Goal: Information Seeking & Learning: Check status

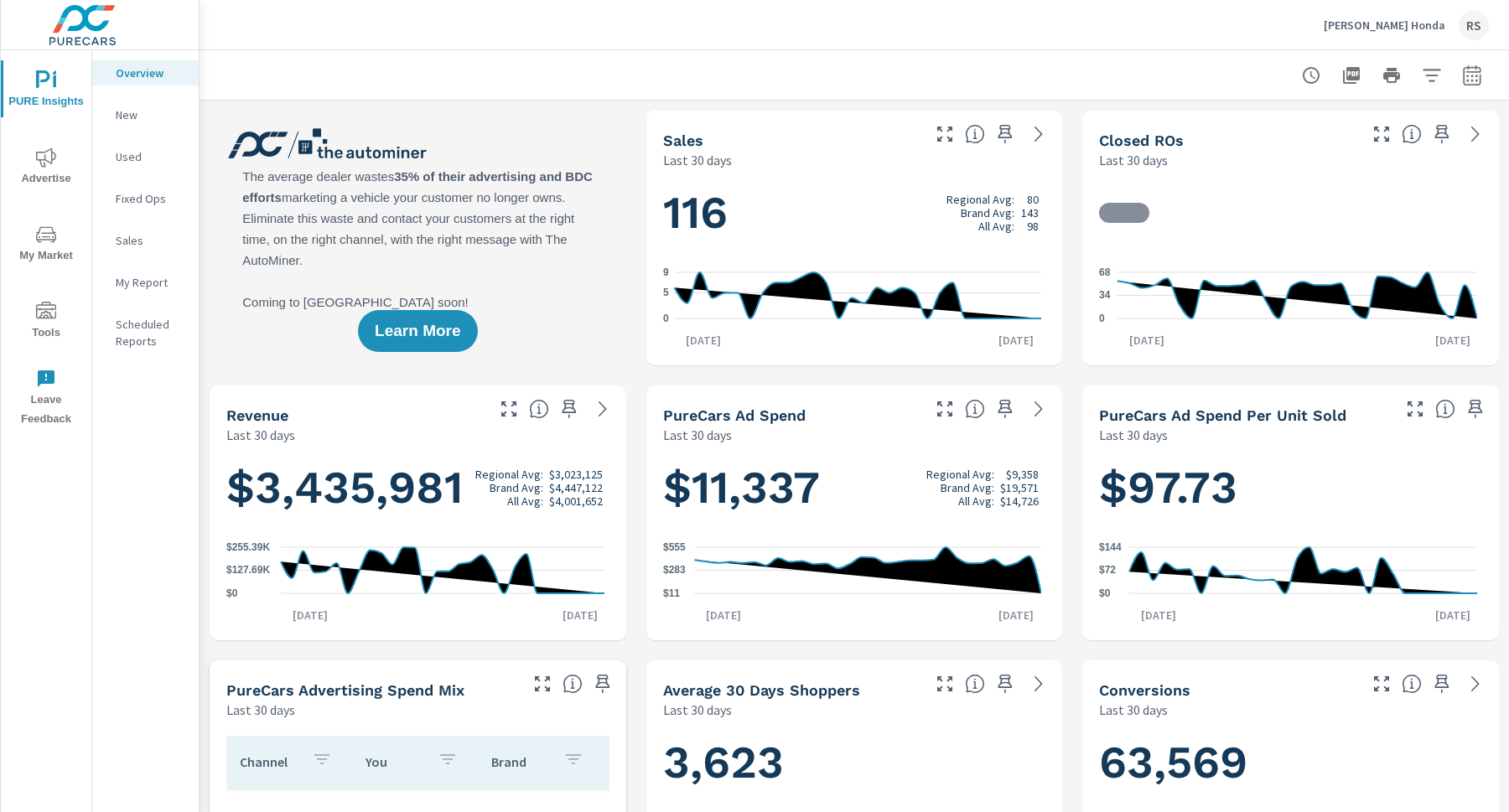
click at [1404, 20] on p "Neil Huffman Honda" at bounding box center [1384, 24] width 122 height 15
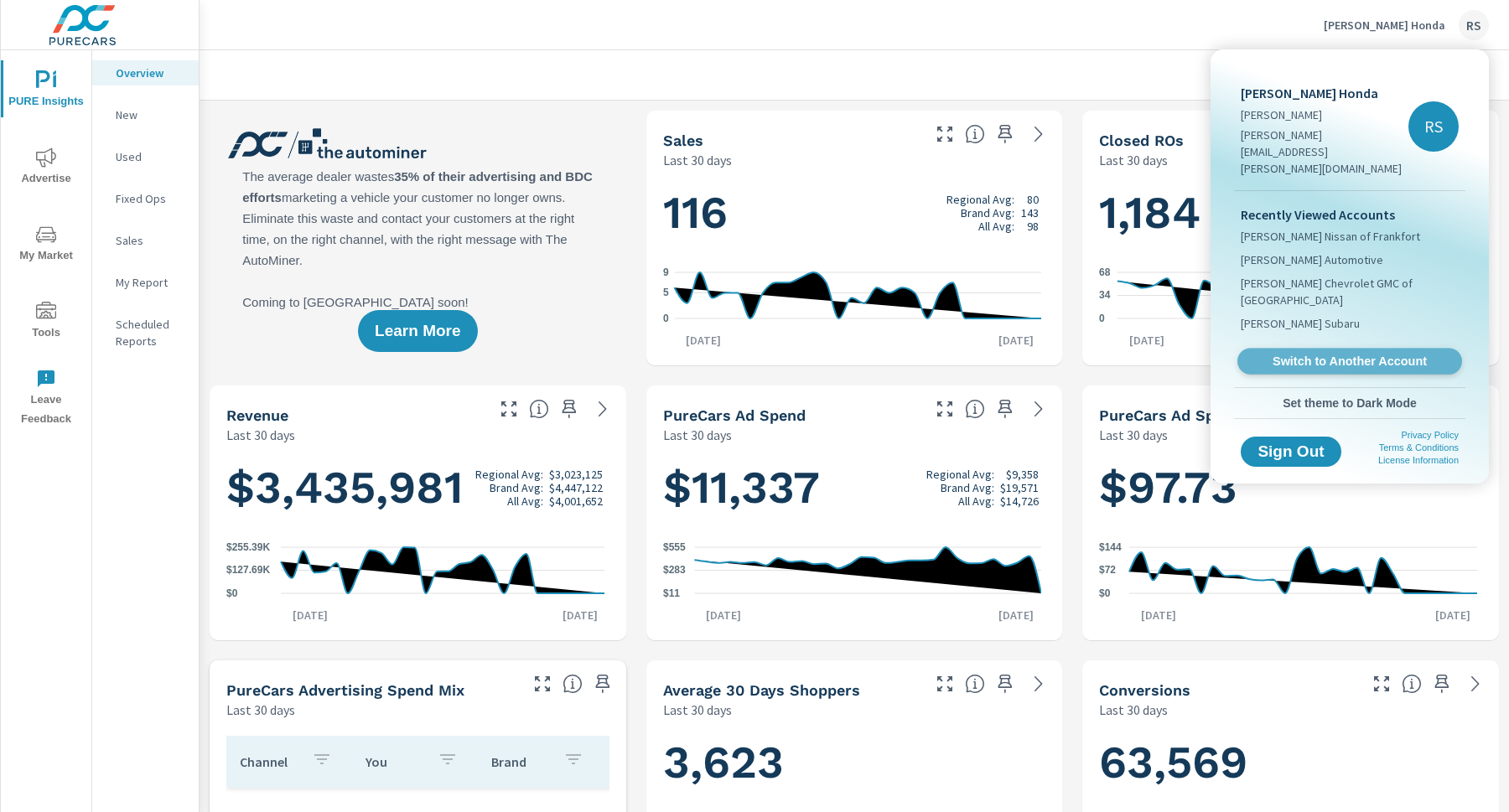
click at [1304, 353] on span "Switch to Another Account" at bounding box center [1350, 361] width 205 height 16
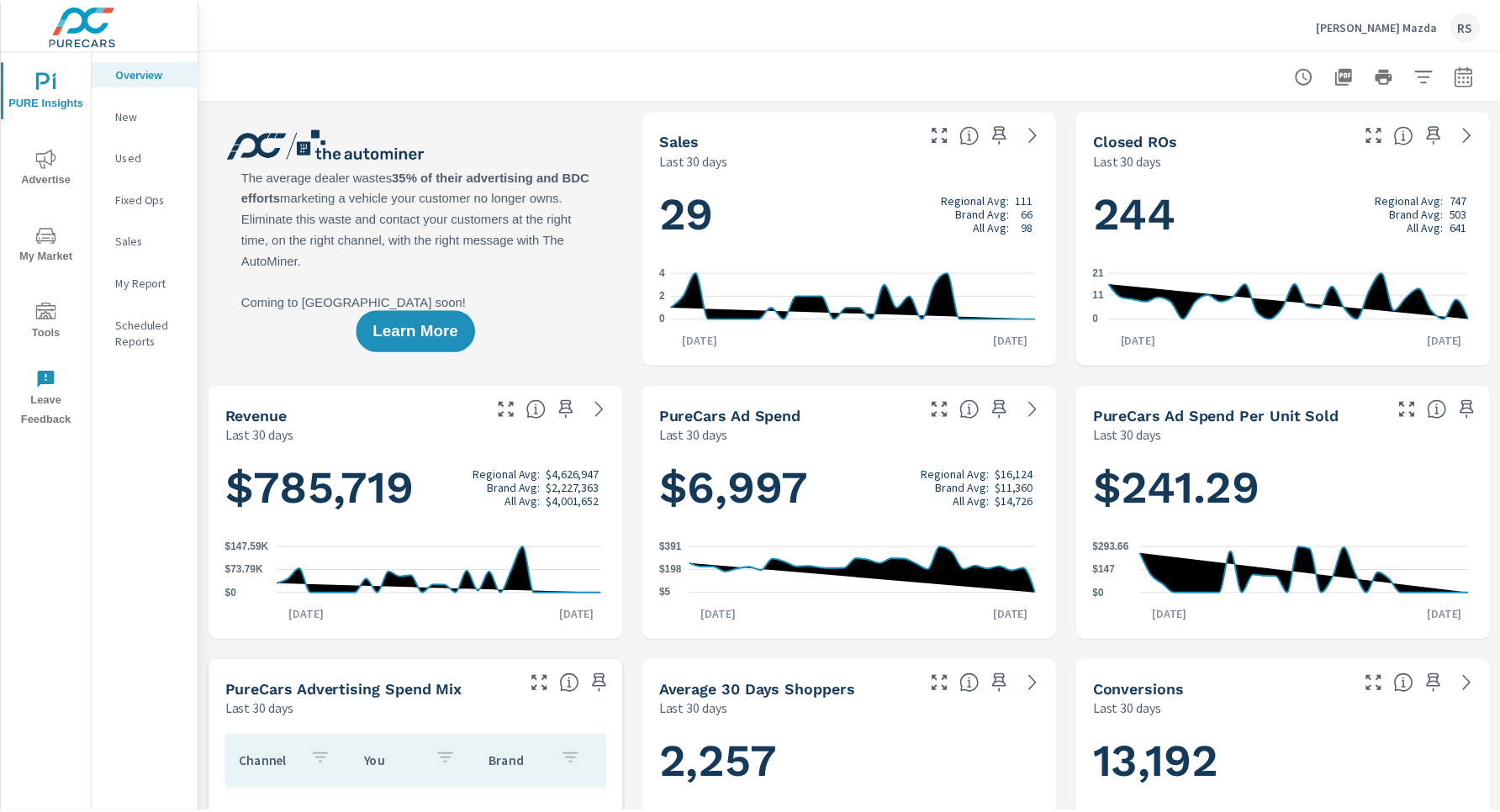
scroll to position [757, 0]
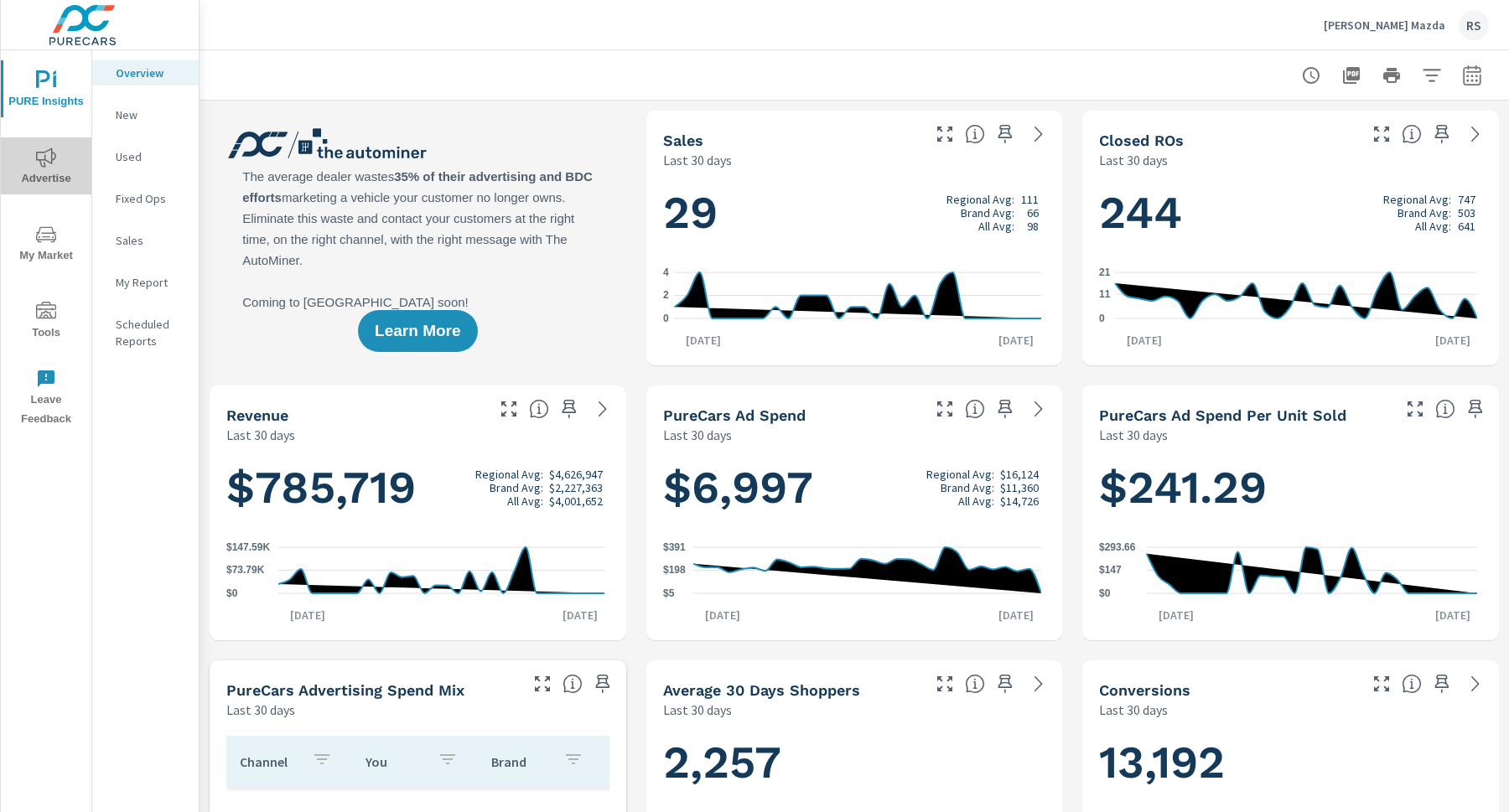
click at [53, 165] on icon "nav menu" at bounding box center [45, 157] width 20 height 20
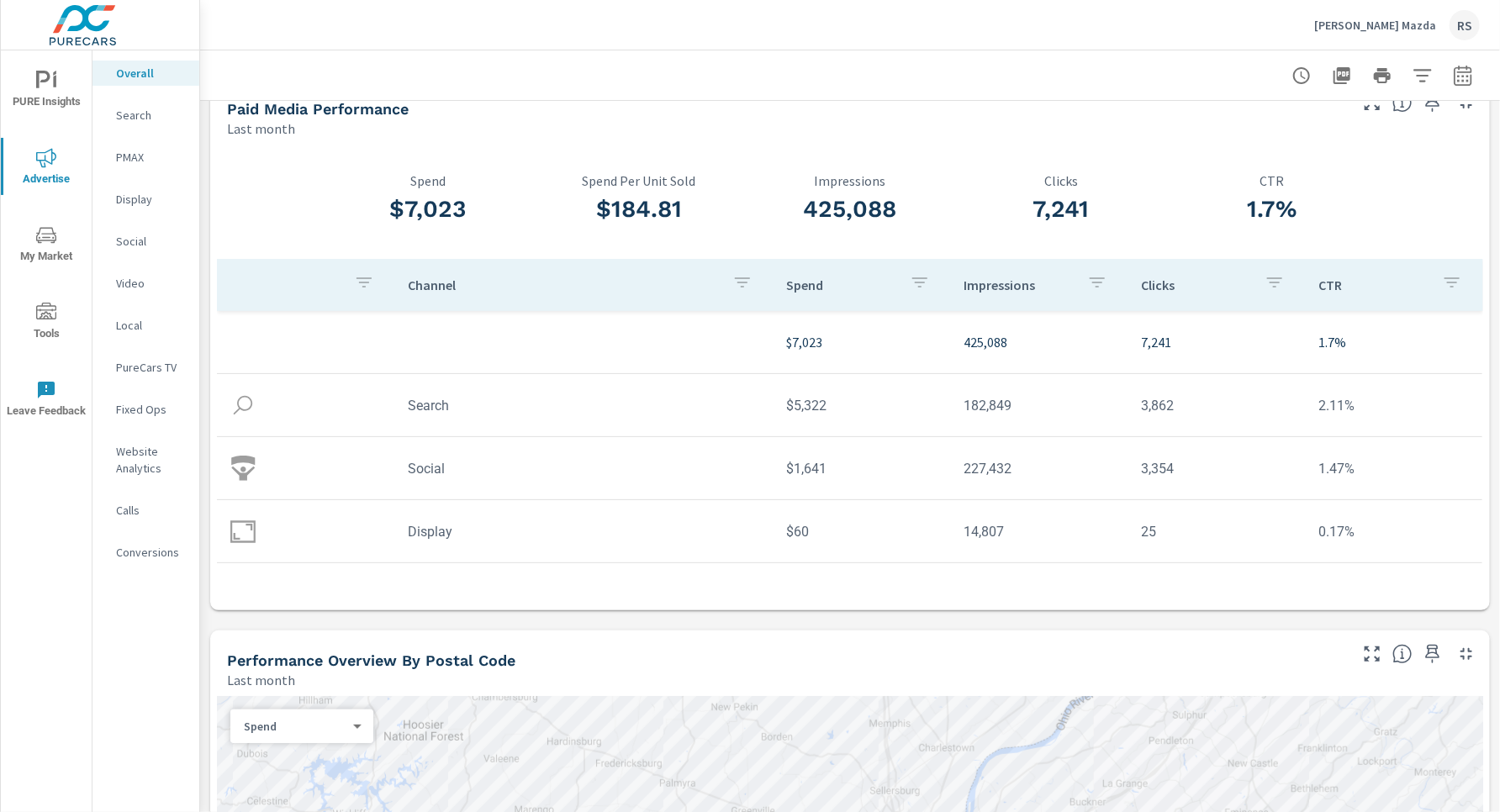
scroll to position [34, 0]
click at [1342, 29] on p "Neil Huffman Mazda" at bounding box center [1375, 24] width 122 height 15
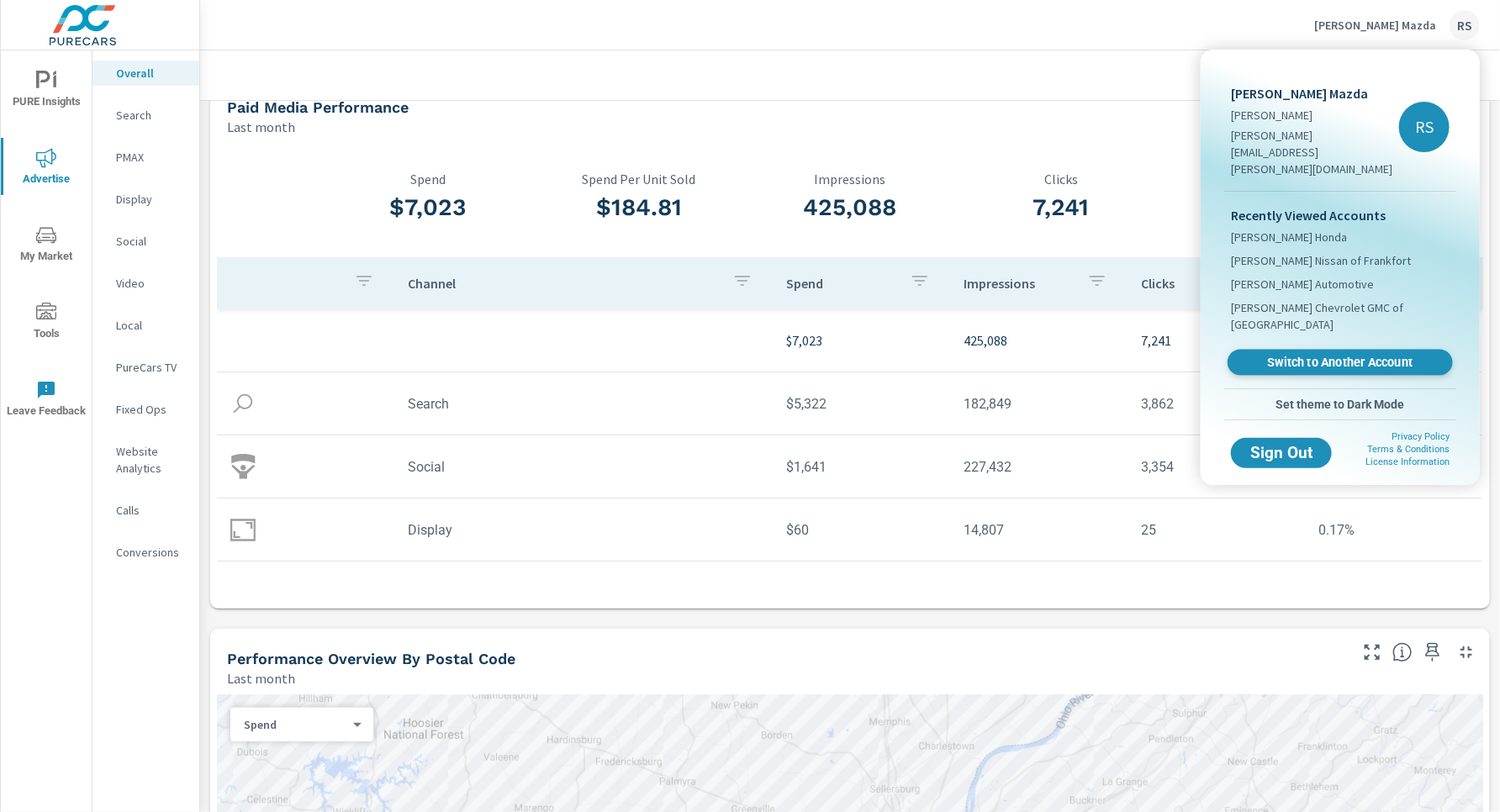
click at [1345, 354] on span "Switch to Another Account" at bounding box center [1339, 362] width 206 height 16
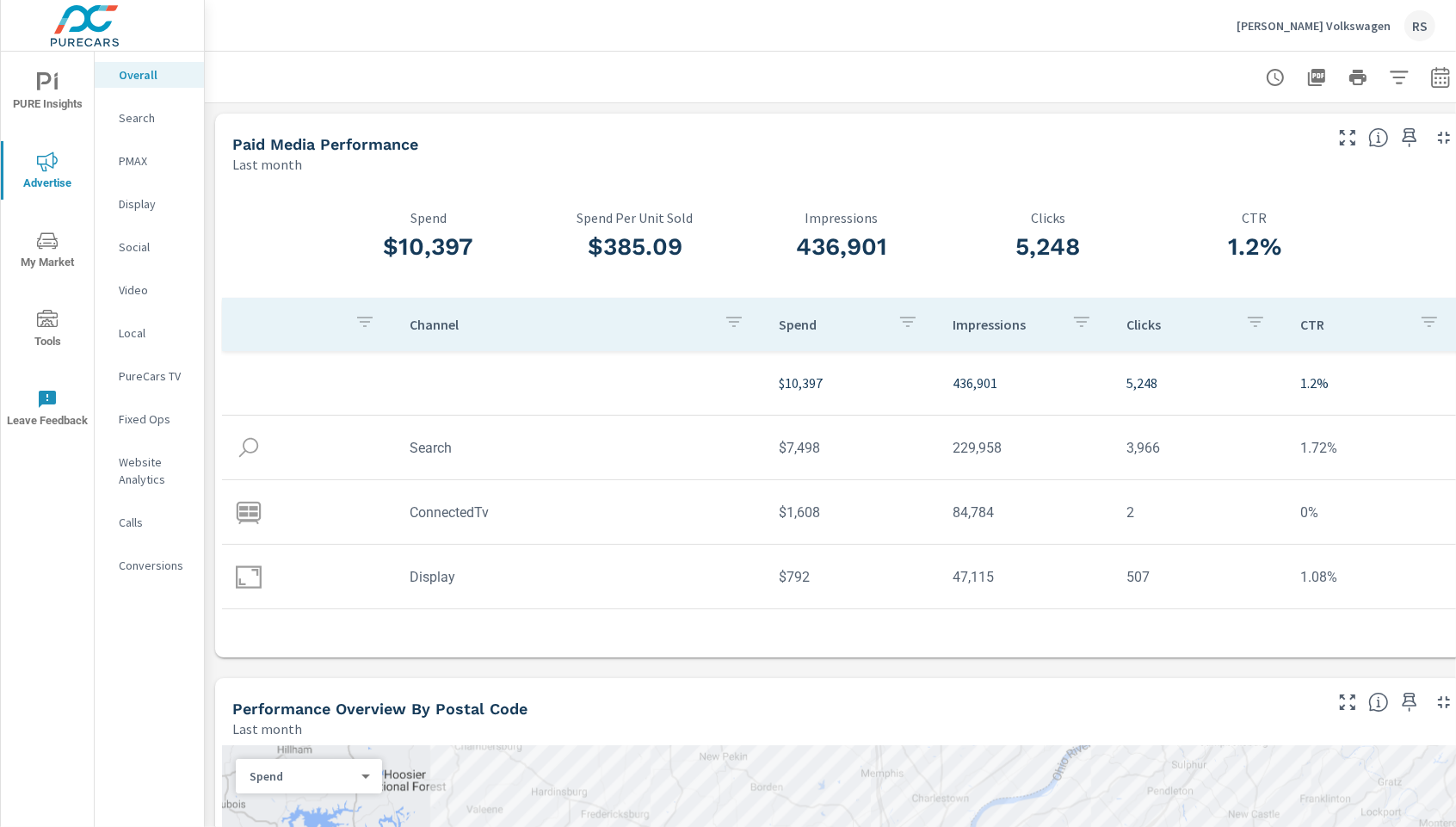
click at [138, 114] on p "Search" at bounding box center [155, 117] width 72 height 17
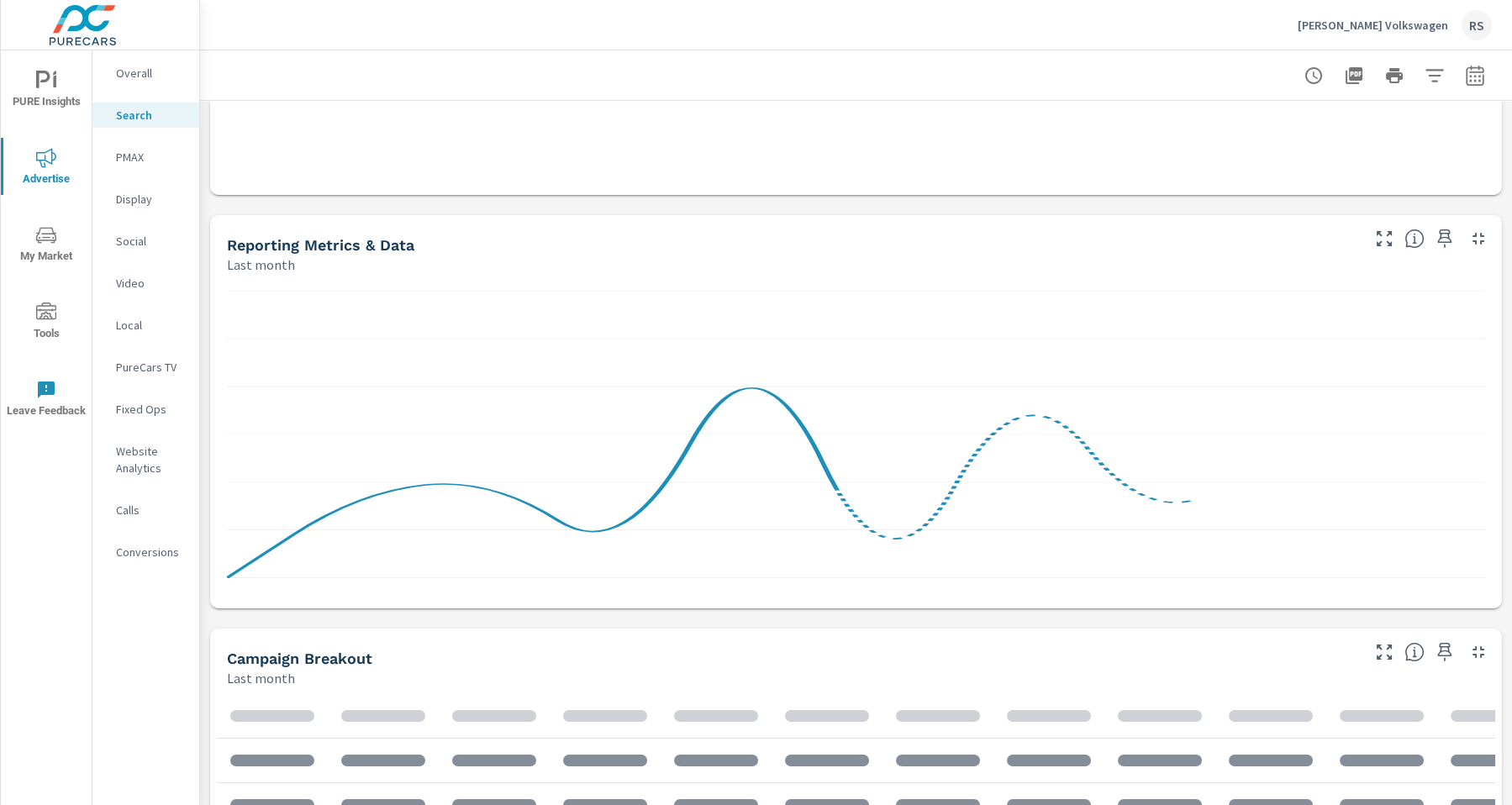
scroll to position [1087, 0]
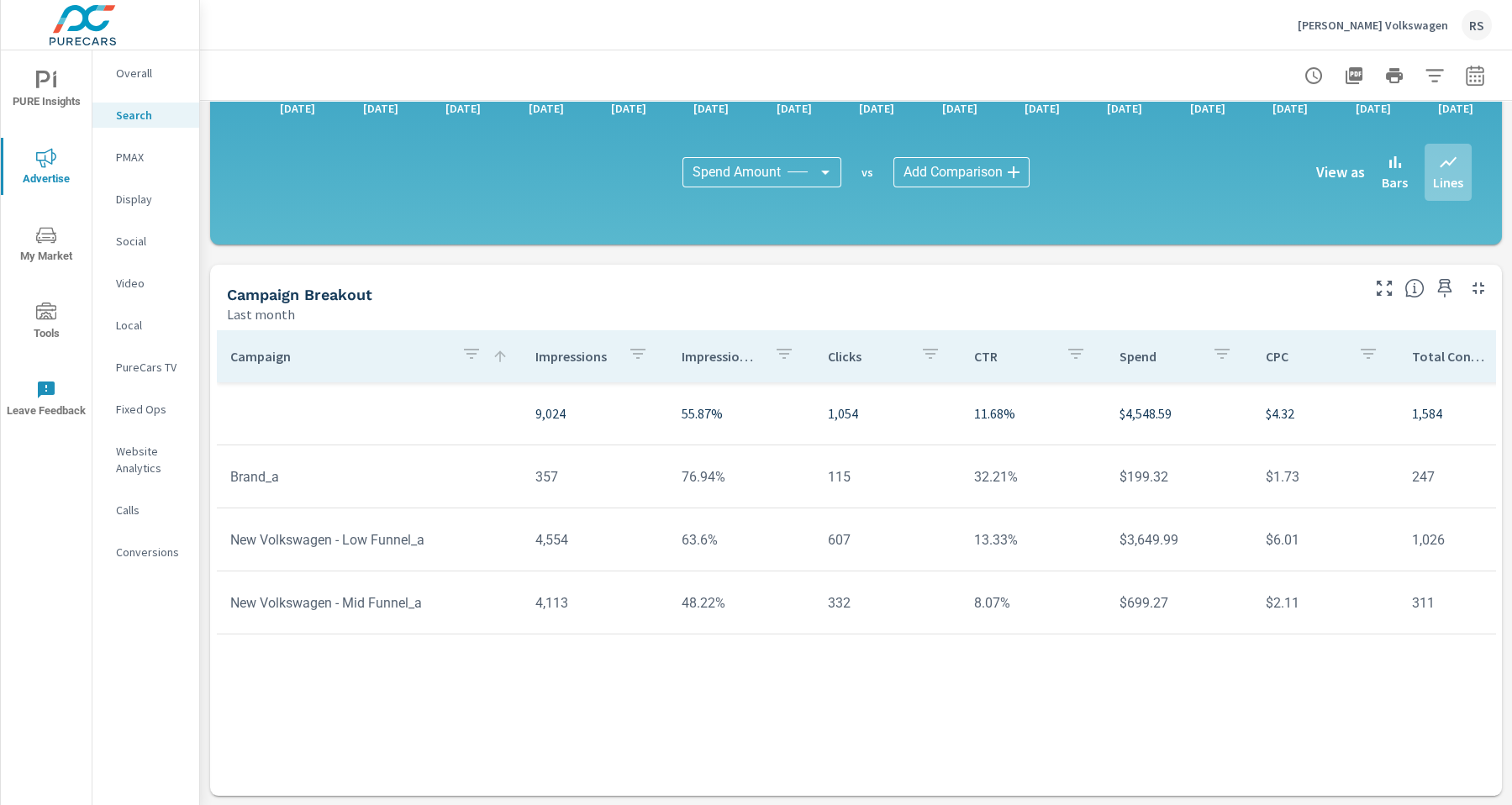
click at [158, 79] on p "Overall" at bounding box center [151, 72] width 70 height 17
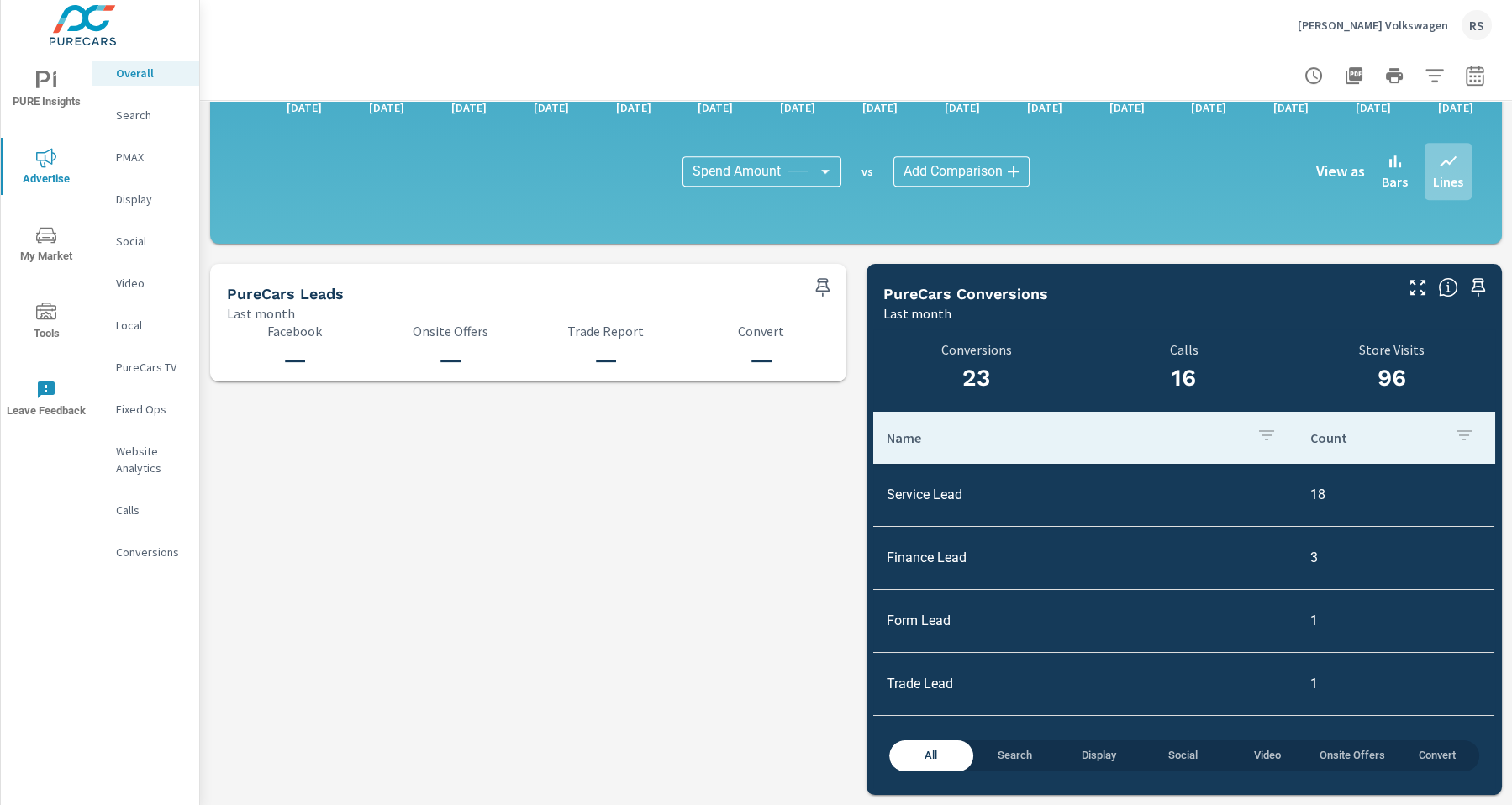
scroll to position [1, 0]
